Goal: Book appointment/travel/reservation

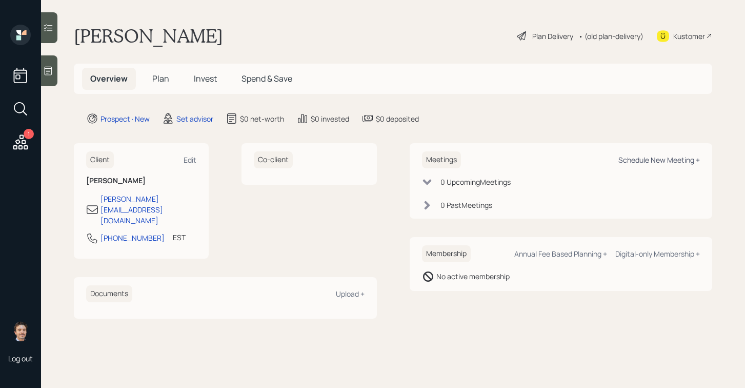
click at [670, 162] on div "Schedule New Meeting +" at bounding box center [660, 160] width 82 height 10
select select "round-[PERSON_NAME]"
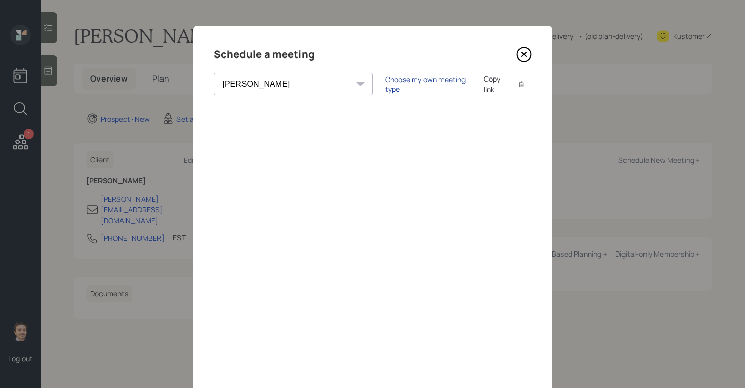
click at [386, 80] on div "Choose my own meeting type" at bounding box center [428, 83] width 86 height 19
click at [522, 57] on icon at bounding box center [524, 54] width 15 height 15
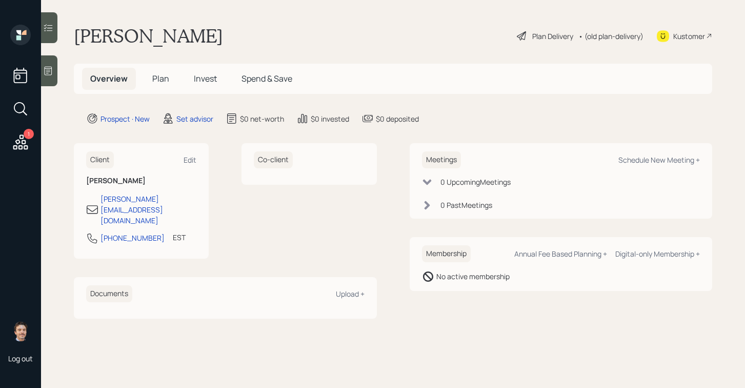
click at [56, 77] on div at bounding box center [49, 70] width 16 height 31
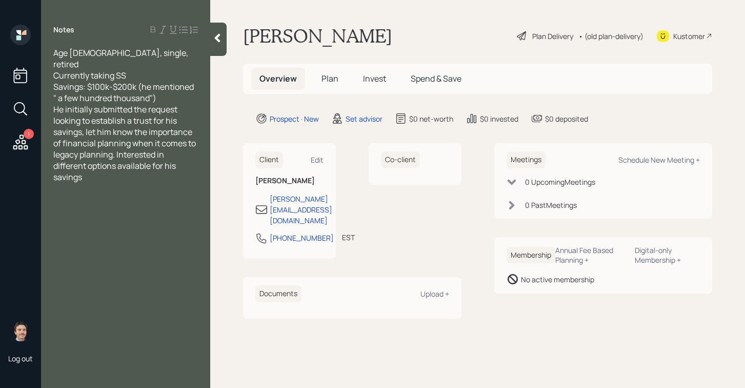
click at [172, 86] on div "Savings: $100k-$200k (he mentioned " a few hundred thousand")" at bounding box center [125, 92] width 145 height 23
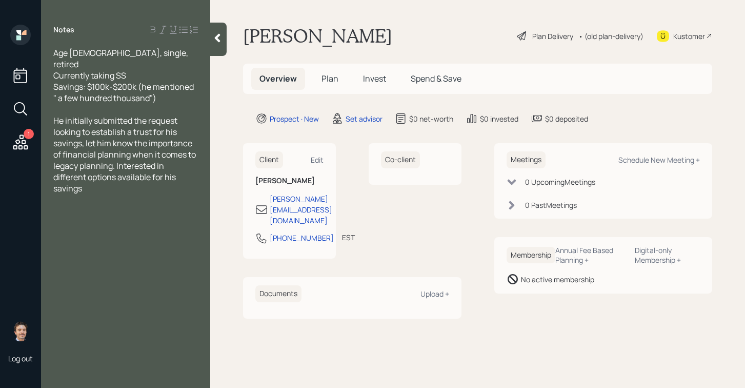
click at [211, 38] on div at bounding box center [218, 39] width 16 height 33
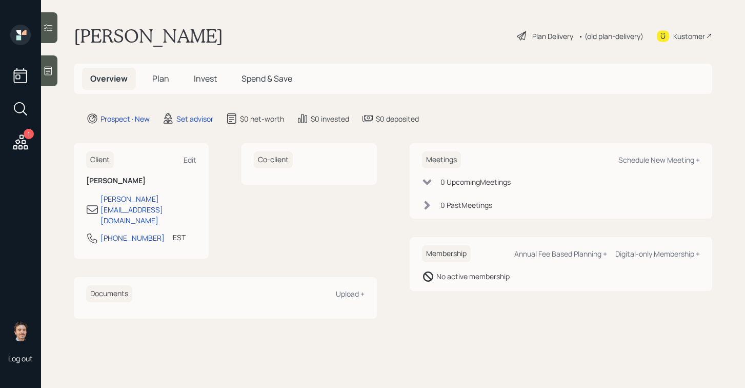
click at [56, 74] on div at bounding box center [49, 70] width 16 height 31
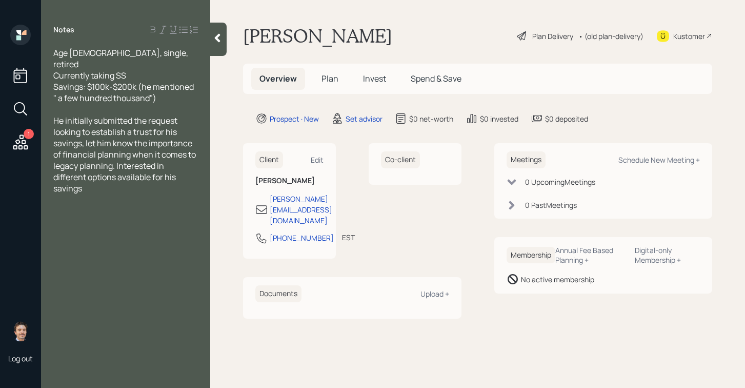
click at [221, 39] on icon at bounding box center [217, 38] width 10 height 10
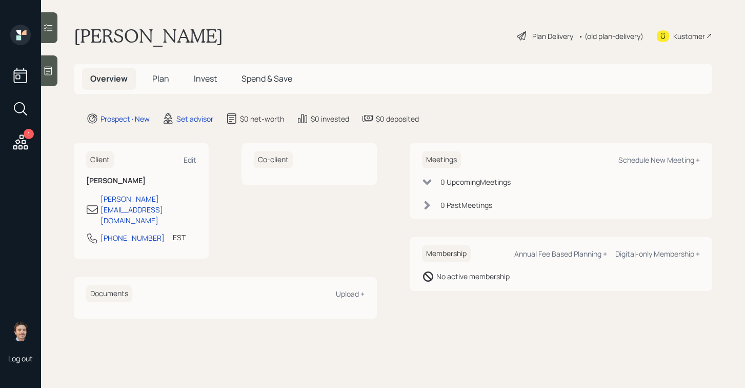
click at [53, 68] on icon at bounding box center [48, 71] width 10 height 10
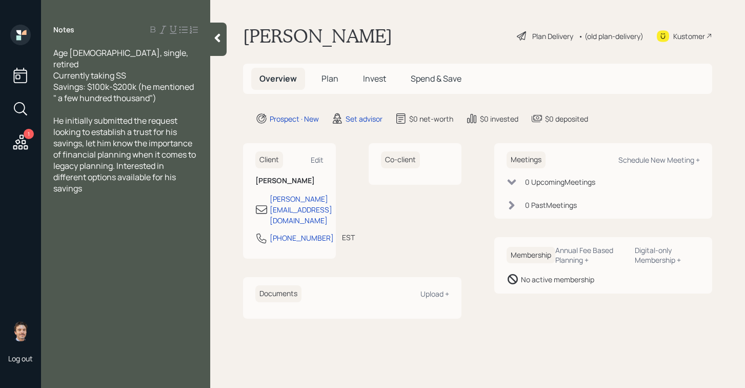
click at [218, 50] on div at bounding box center [218, 39] width 16 height 33
